Goal: Find contact information: Find contact information

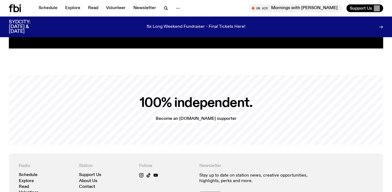
scroll to position [1197, 0]
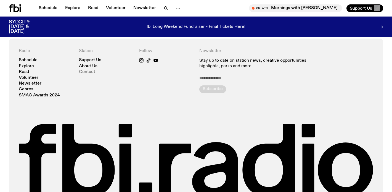
click at [90, 70] on link "Contact" at bounding box center [87, 72] width 16 height 4
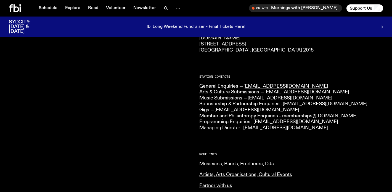
scroll to position [115, 0]
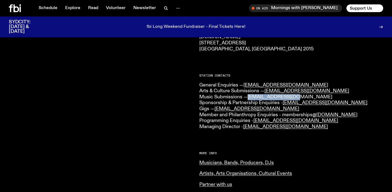
drag, startPoint x: 296, startPoint y: 97, endPoint x: 249, endPoint y: 99, distance: 46.7
click at [249, 99] on p "General Enquiries — [EMAIL_ADDRESS][DOMAIN_NAME] Arts & Culture Submissions — […" at bounding box center [291, 107] width 184 height 48
copy link "[EMAIL_ADDRESS][DOMAIN_NAME]"
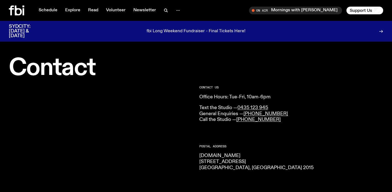
click at [22, 14] on icon at bounding box center [16, 11] width 15 height 10
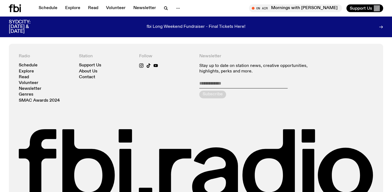
scroll to position [1163, 0]
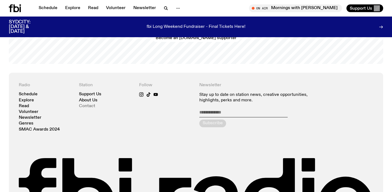
click at [91, 104] on link "Contact" at bounding box center [87, 106] width 16 height 4
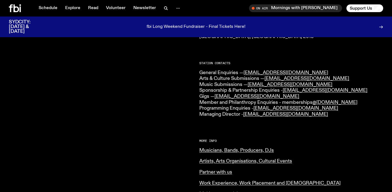
scroll to position [128, 0]
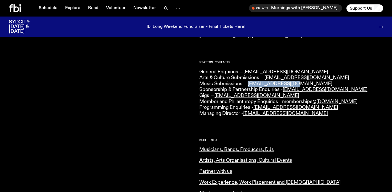
drag, startPoint x: 298, startPoint y: 84, endPoint x: 249, endPoint y: 84, distance: 48.9
click at [249, 84] on p "General Enquiries — [EMAIL_ADDRESS][DOMAIN_NAME] Arts & Culture Submissions — […" at bounding box center [291, 93] width 184 height 48
copy link "[EMAIL_ADDRESS][DOMAIN_NAME]"
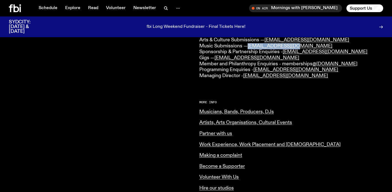
scroll to position [187, 0]
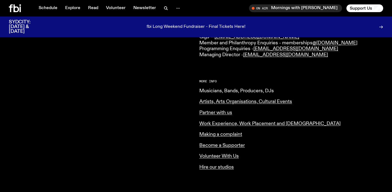
click at [260, 91] on link "Musicians, Bands, Producers, DJs" at bounding box center [236, 91] width 75 height 5
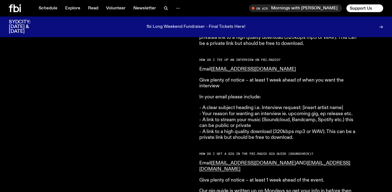
scroll to position [672, 0]
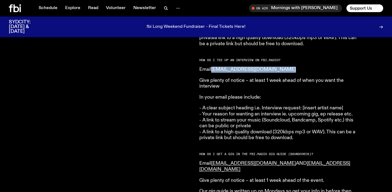
drag, startPoint x: 284, startPoint y: 65, endPoint x: 213, endPoint y: 63, distance: 71.5
click at [213, 67] on p "Email [EMAIL_ADDRESS][DOMAIN_NAME]" at bounding box center [278, 70] width 159 height 6
copy link "musicinterviews@fbiradio.com"
